Goal: Submit feedback/report problem: Submit feedback/report problem

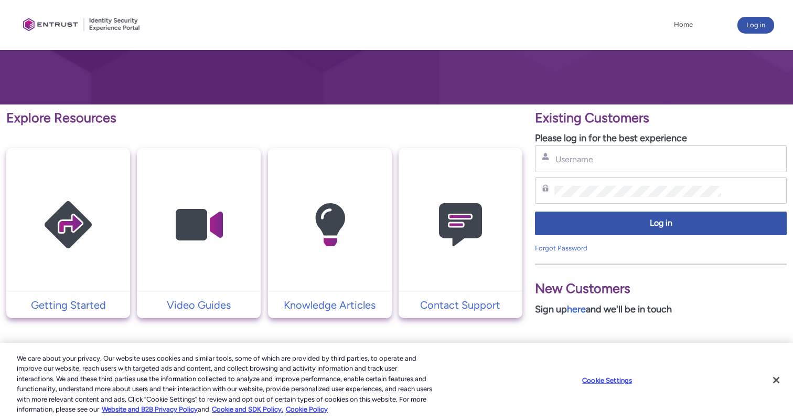
scroll to position [123, 0]
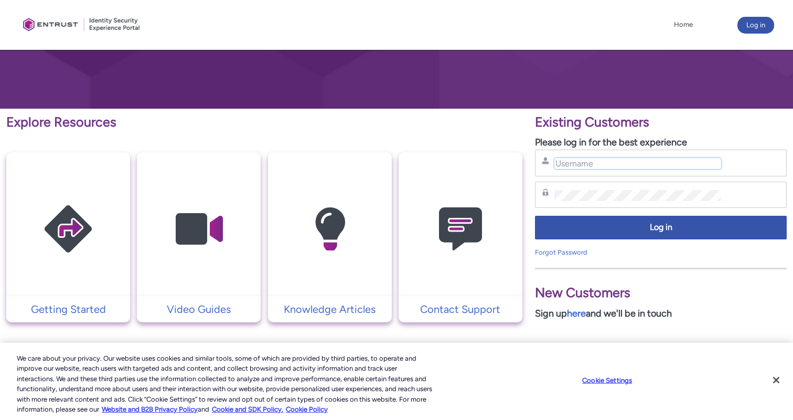
click at [607, 162] on input "Username" at bounding box center [637, 163] width 167 height 11
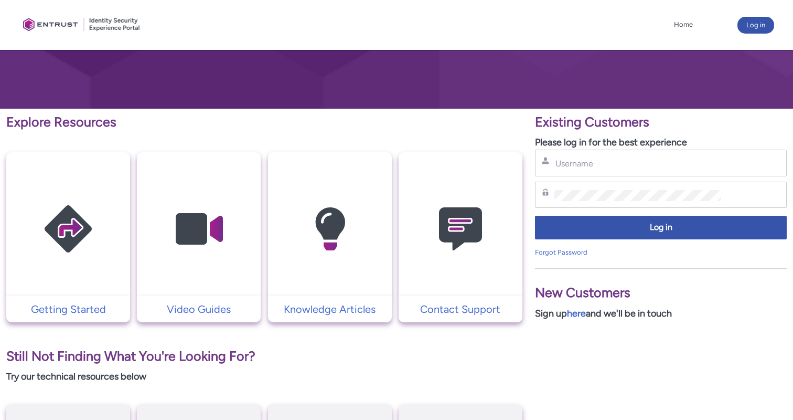
click at [618, 169] on div "Username" at bounding box center [661, 162] width 238 height 13
click at [614, 161] on input "Username" at bounding box center [637, 163] width 167 height 11
paste input "[PERSON_NAME][EMAIL_ADDRESS][PERSON_NAME][DOMAIN_NAME]"
type input "[PERSON_NAME][EMAIL_ADDRESS][PERSON_NAME][DOMAIN_NAME]"
click at [605, 202] on div "Password" at bounding box center [661, 195] width 252 height 27
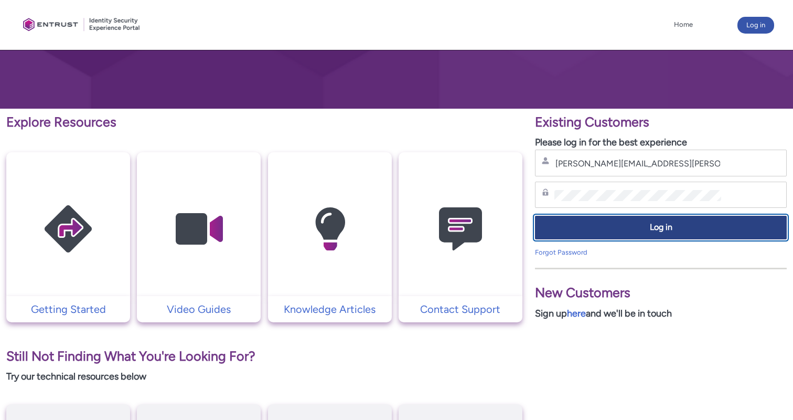
click at [620, 234] on button "Log in" at bounding box center [661, 228] width 252 height 24
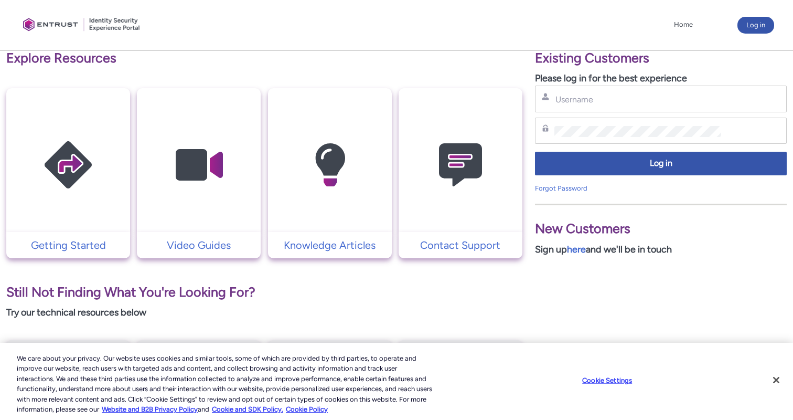
scroll to position [187, 0]
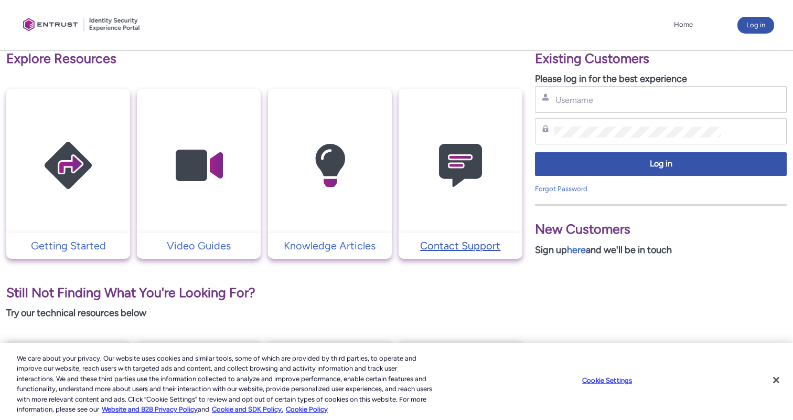
click at [478, 246] on p "Contact Support" at bounding box center [460, 246] width 113 height 16
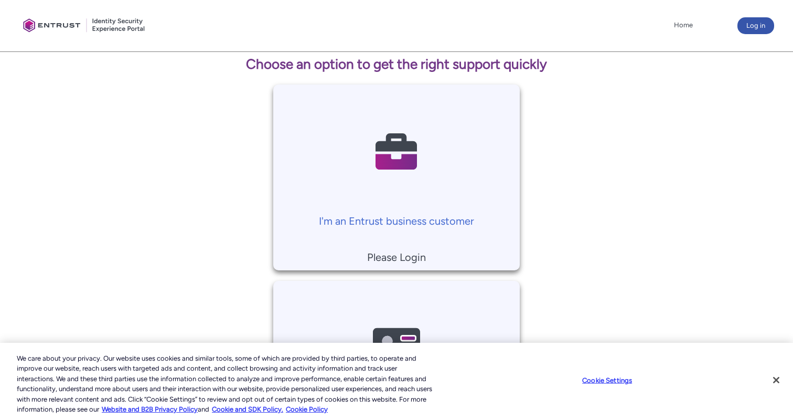
scroll to position [175, 0]
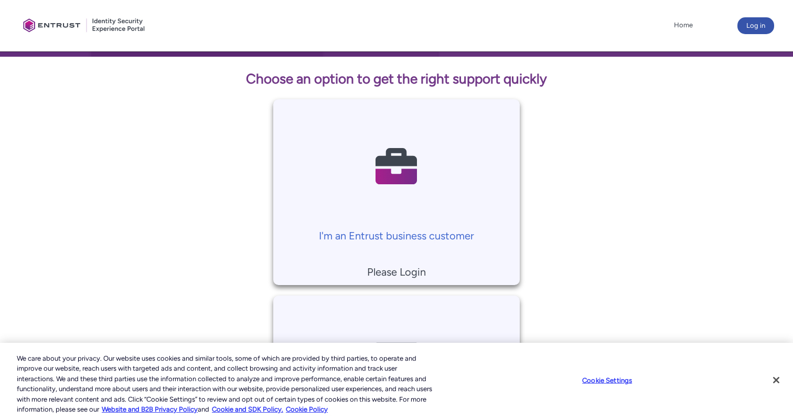
click at [407, 274] on p "Please Login" at bounding box center [397, 272] width 236 height 16
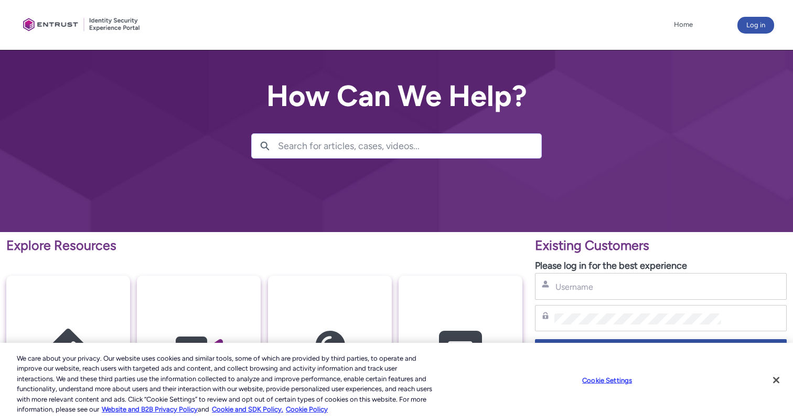
scroll to position [187, 0]
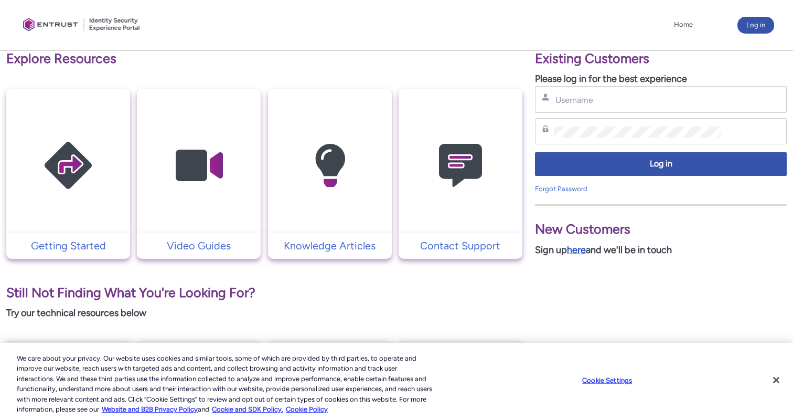
click at [586, 246] on link "here" at bounding box center [576, 250] width 19 height 12
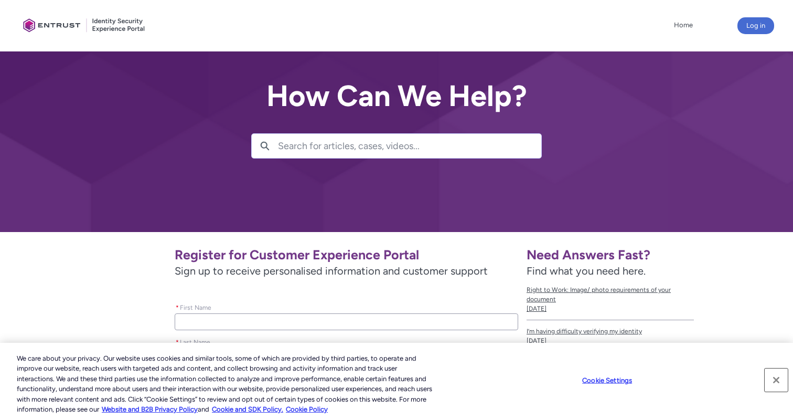
click at [780, 378] on button "Close" at bounding box center [776, 379] width 23 height 23
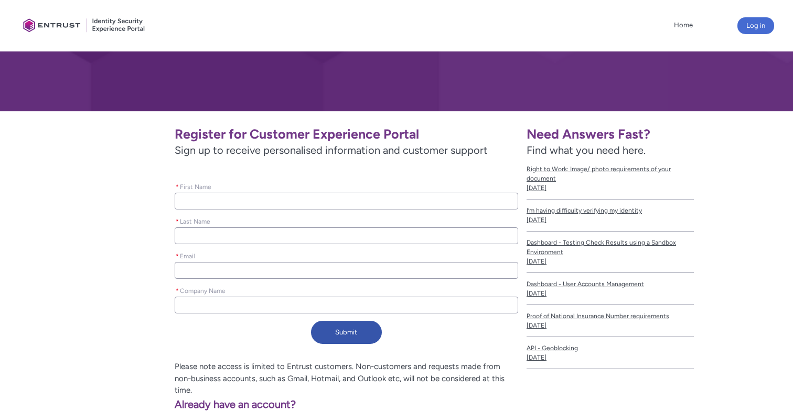
scroll to position [166, 0]
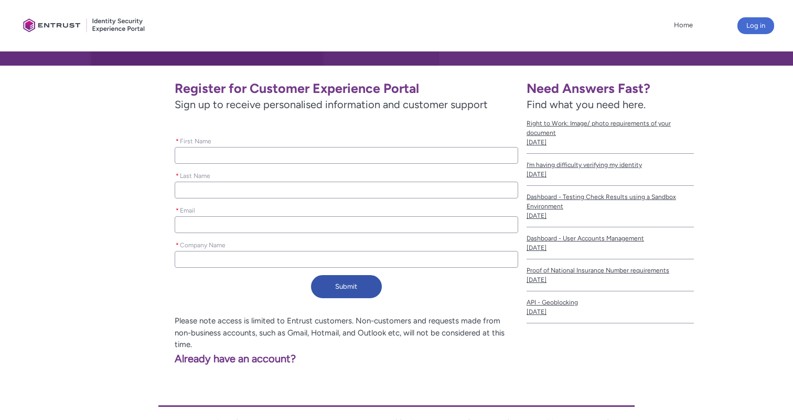
click at [217, 154] on input "* First Name" at bounding box center [347, 155] width 344 height 17
type lightning-primitive-input-simple "[PERSON_NAME]"
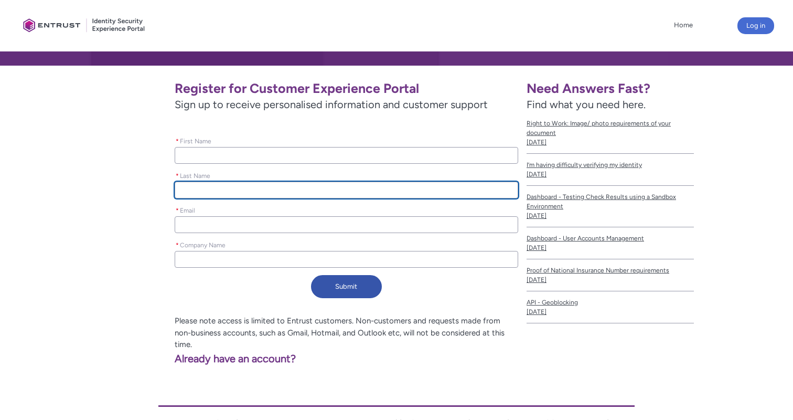
type lightning-primitive-input-simple "[PERSON_NAME]"
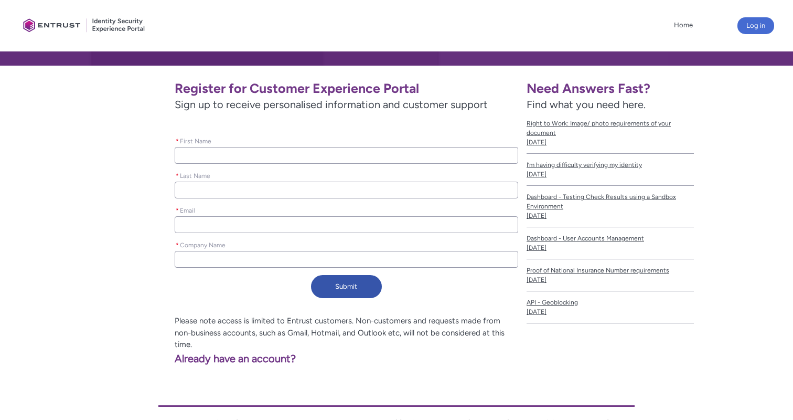
type lightning-primitive-input-simple "[PERSON_NAME][EMAIL_ADDRESS][PERSON_NAME][DOMAIN_NAME]"
click at [231, 259] on input "* Company Name" at bounding box center [347, 259] width 344 height 17
type lightning-primitive-input-simple "H"
type input "H"
type lightning-primitive-input-simple "HY"
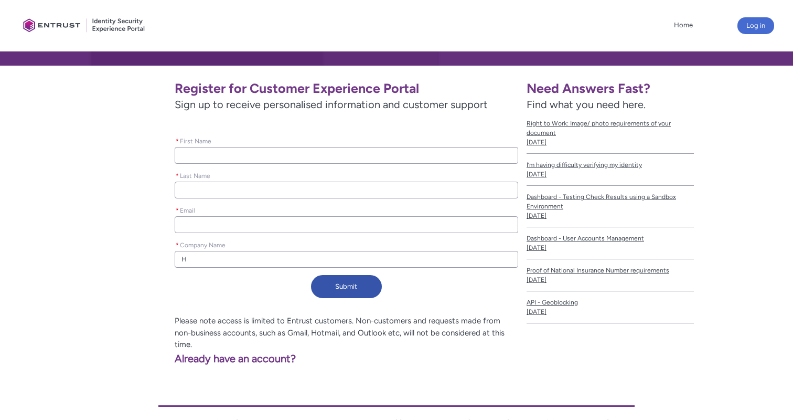
type input "HY"
type lightning-primitive-input-simple "HYP"
type input "HYP"
type lightning-primitive-input-simple "HYPR"
type input "HYPR"
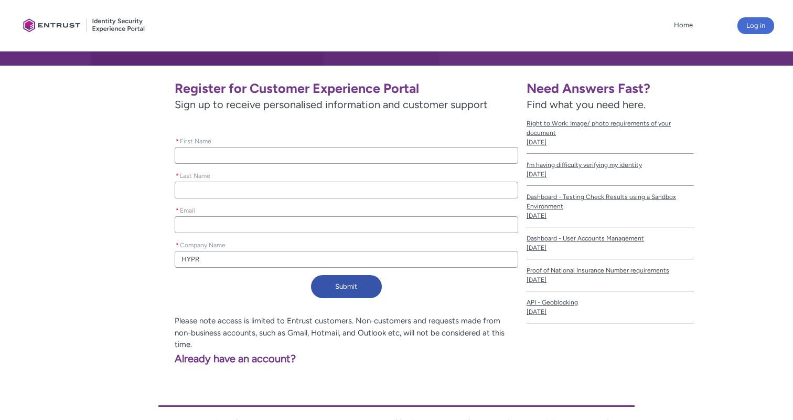
type lightning-primitive-input-simple "HYPR"
type input "HYPR"
type lightning-primitive-input-simple "HYPR C"
type input "HYPR C"
type lightning-primitive-input-simple "HYPR Co"
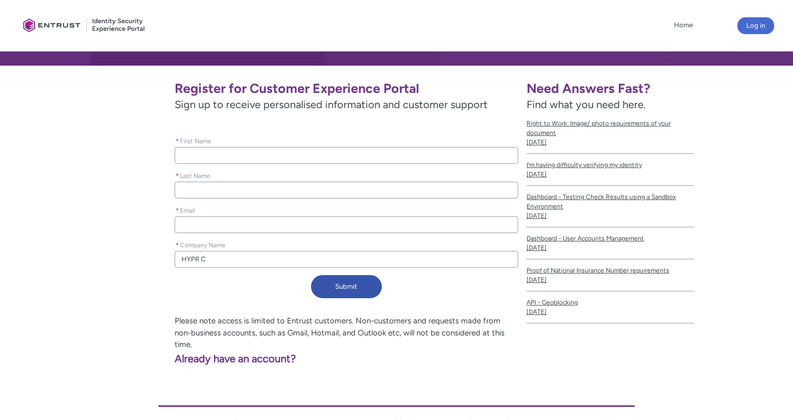
type input "HYPR Co"
type lightning-primitive-input-simple "HYPR Cor"
type input "HYPR Cor"
type lightning-primitive-input-simple "HYPR Corp"
type input "HYPR Corp"
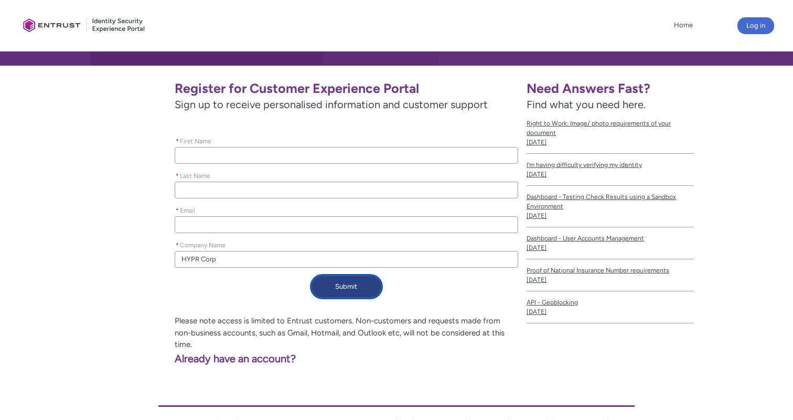
click at [355, 291] on button "Submit" at bounding box center [346, 286] width 71 height 23
